Goal: Find specific page/section: Find specific page/section

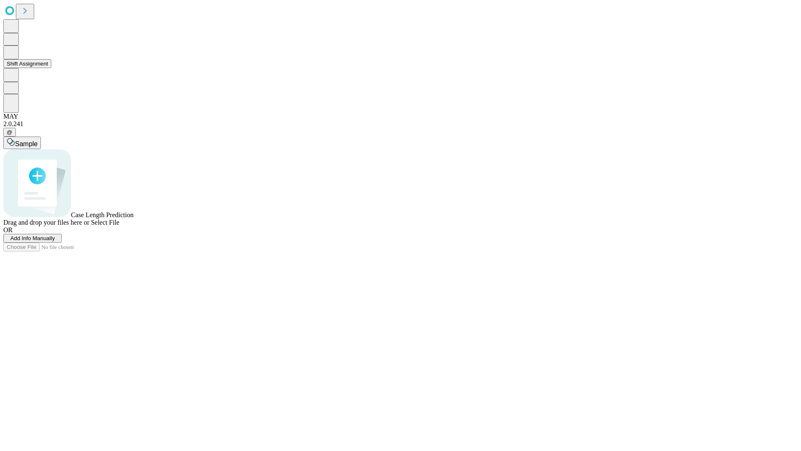
click at [51, 68] on button "Shift Assignment" at bounding box center [27, 63] width 48 height 9
